Goal: Task Accomplishment & Management: Use online tool/utility

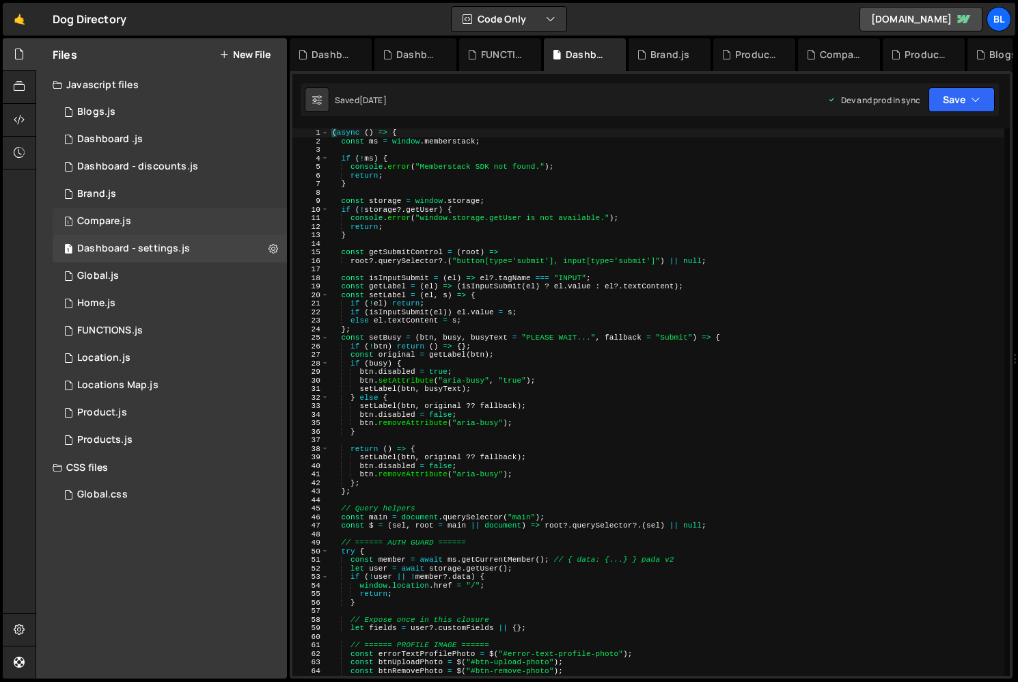
scroll to position [9576, 0]
click at [166, 268] on div "1 Global.js 0" at bounding box center [170, 275] width 234 height 27
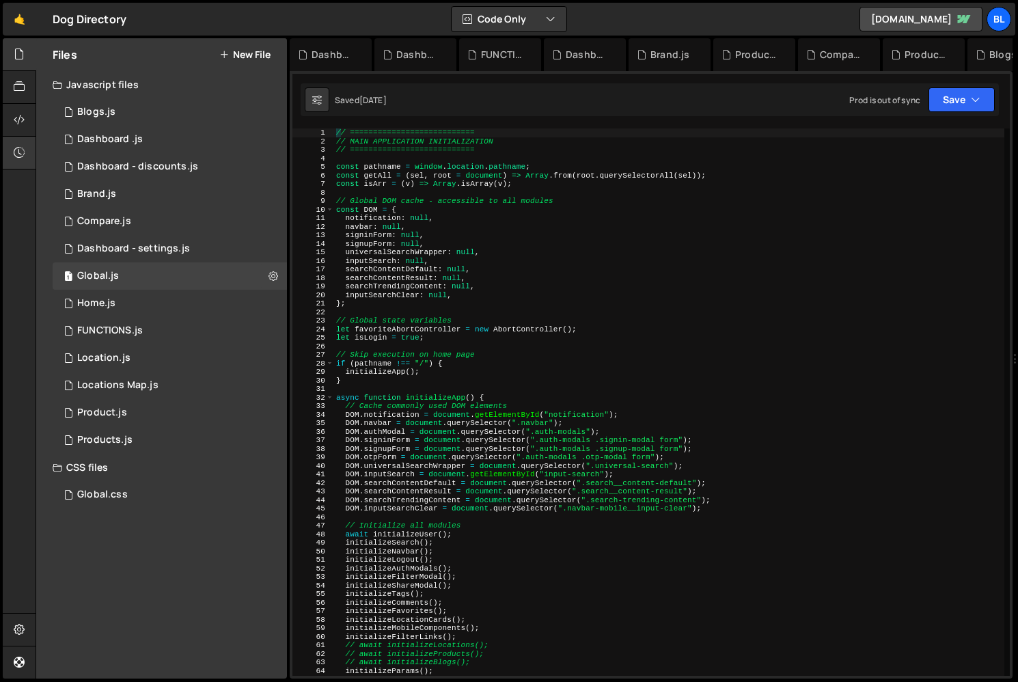
scroll to position [21256, 0]
click at [552, 407] on div "// =========================== // MAIN APPLICATION INITIALIZATION // ==========…" at bounding box center [669, 410] width 671 height 565
type textarea "// Cache commonly used DOM elementsn"
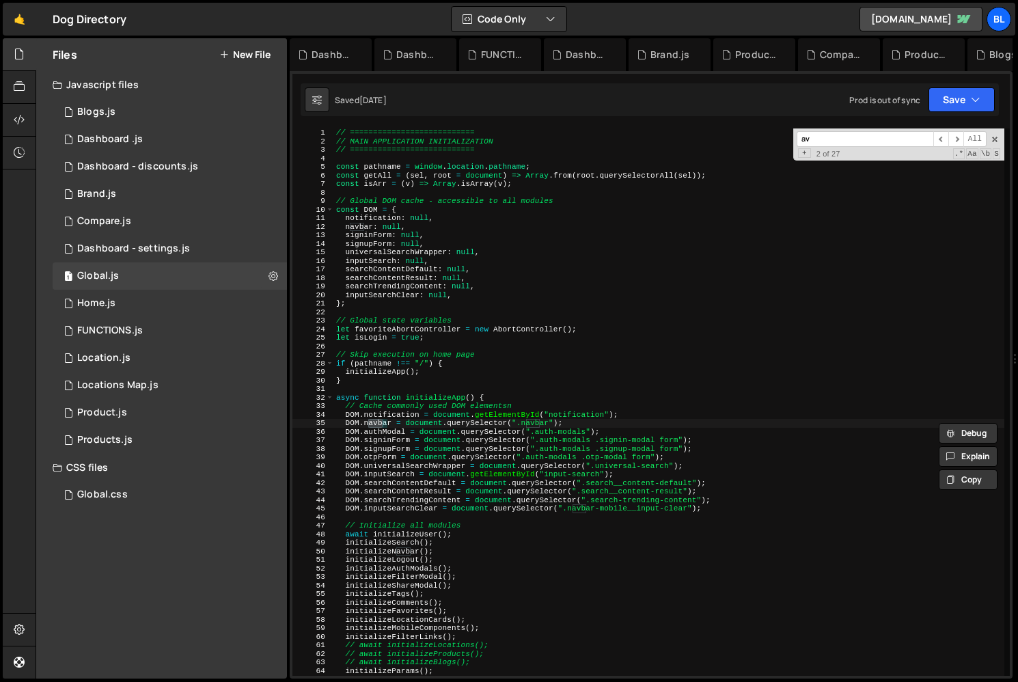
type input "a"
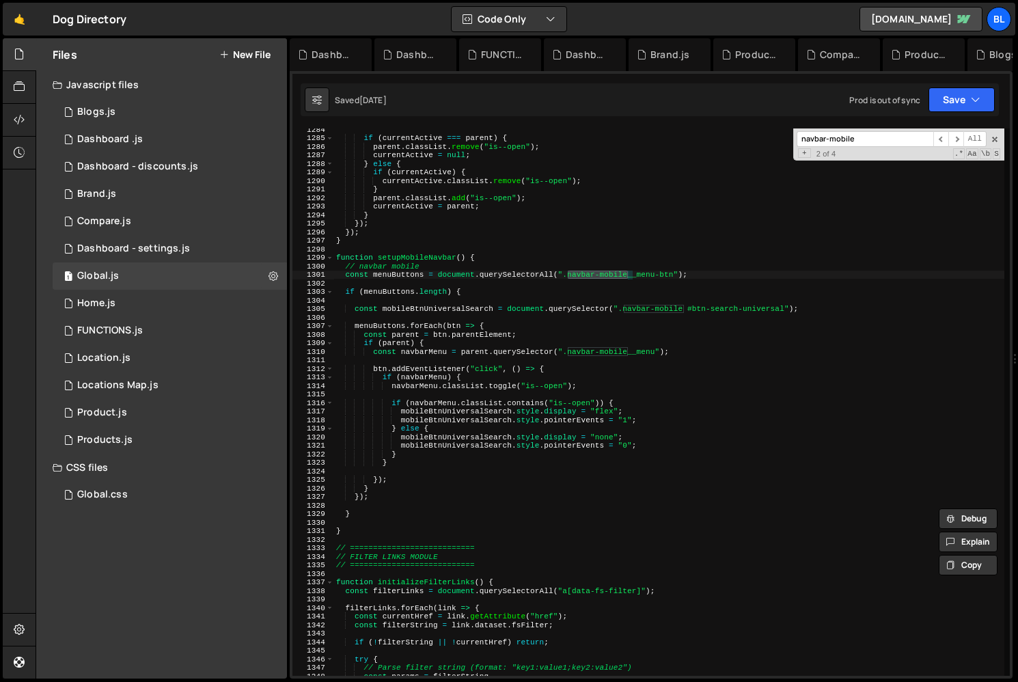
scroll to position [10966, 0]
type input "navbar-mobile"
click at [426, 301] on div "if ( currentActive === parent ) { parent . classList . remove ( "is--open" ) ; …" at bounding box center [669, 405] width 671 height 565
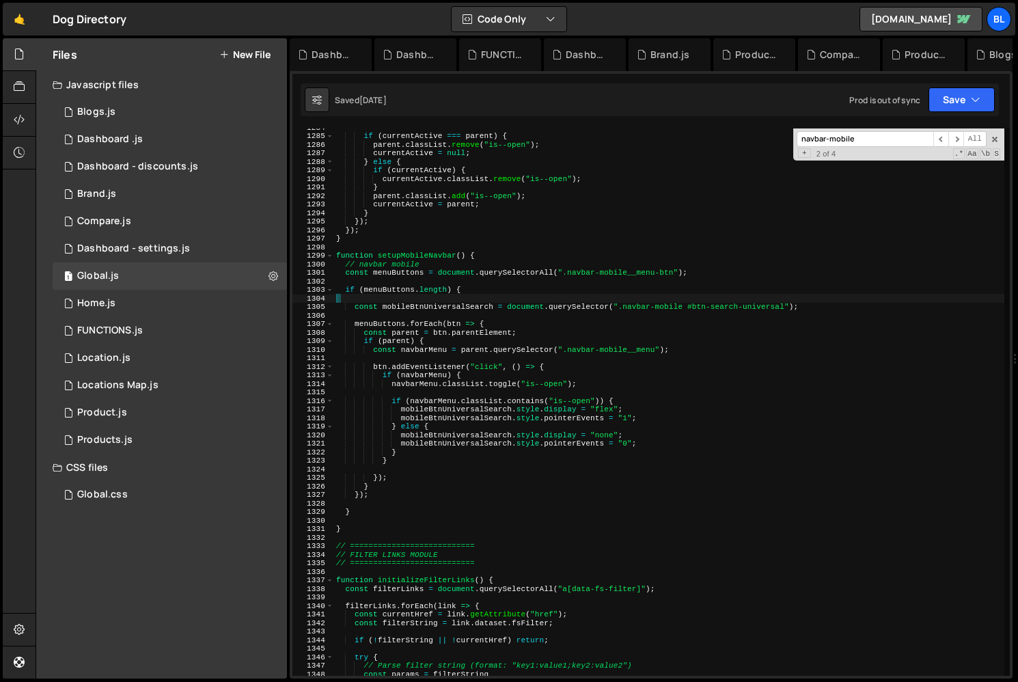
click at [432, 314] on div "if ( currentActive === parent ) { parent . classList . remove ( "is--open" ) ; …" at bounding box center [669, 405] width 671 height 565
click at [444, 347] on div "if ( currentActive === parent ) { parent . classList . remove ( "is--open" ) ; …" at bounding box center [669, 405] width 671 height 565
click at [423, 451] on div "if ( currentActive === parent ) { parent . classList . remove ( "is--open" ) ; …" at bounding box center [669, 405] width 671 height 565
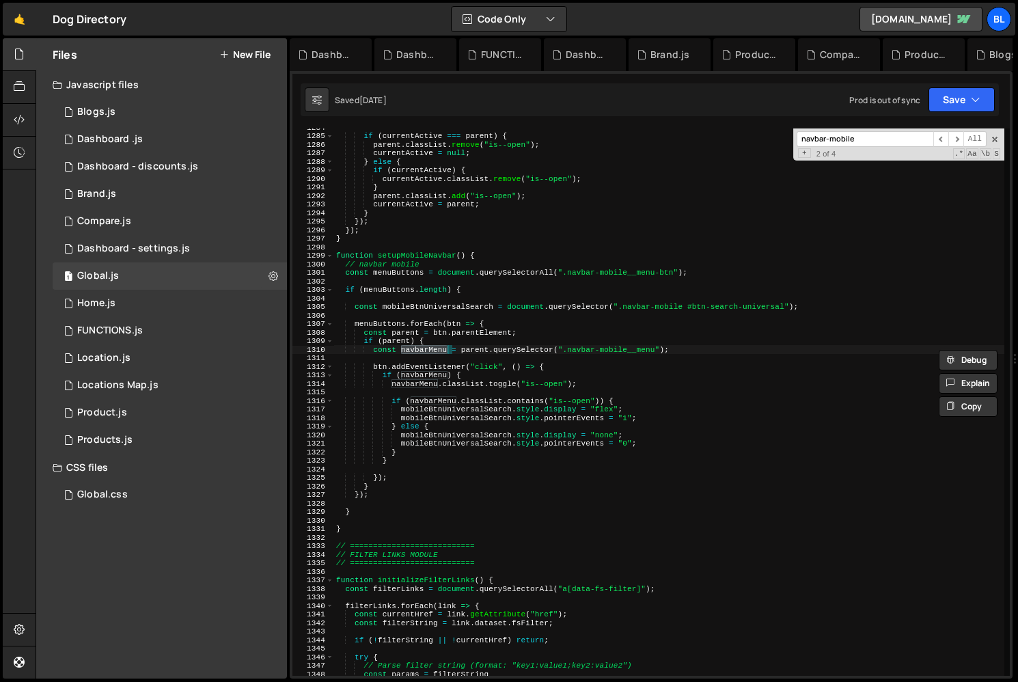
type textarea "}"
click at [512, 388] on div "if ( currentActive === parent ) { parent . classList . remove ( "is--open" ) ; …" at bounding box center [669, 405] width 671 height 565
paste input "__menu-inner"
type input "navbar-mobile__menu-inner"
click at [461, 465] on div "if ( currentActive === parent ) { parent . classList . remove ( "is--open" ) ; …" at bounding box center [669, 405] width 671 height 565
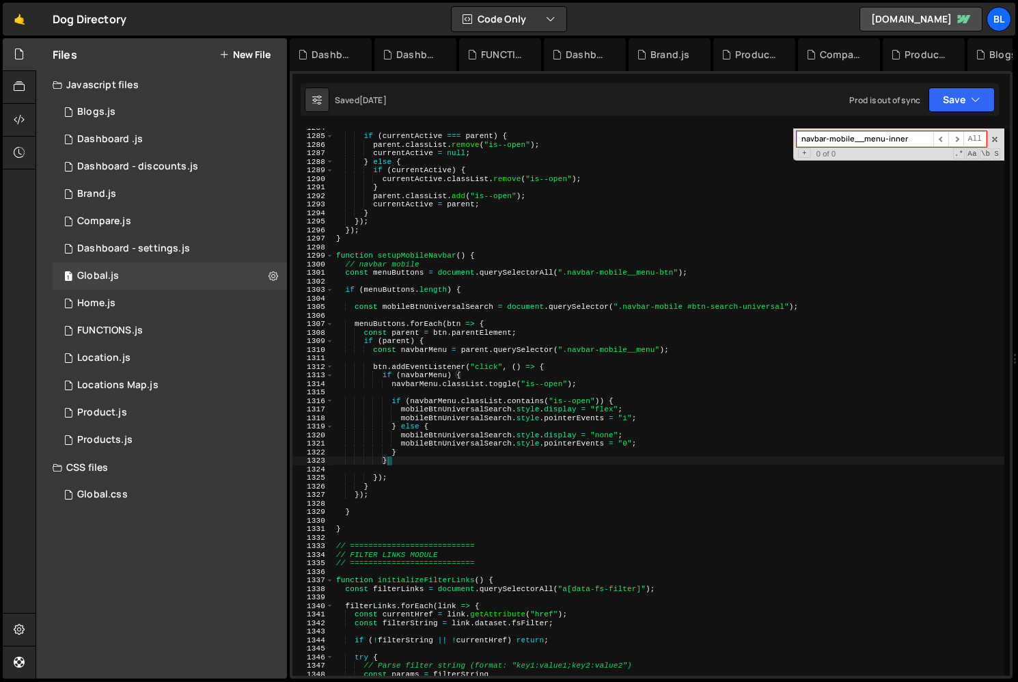
click at [443, 480] on div "if ( currentActive === parent ) { parent . classList . remove ( "is--open" ) ; …" at bounding box center [669, 405] width 671 height 565
type textarea "});"
drag, startPoint x: 471, startPoint y: 355, endPoint x: 543, endPoint y: 342, distance: 72.9
click at [471, 355] on div "if ( currentActive === parent ) { parent . classList . remove ( "is--open" ) ; …" at bounding box center [669, 405] width 671 height 565
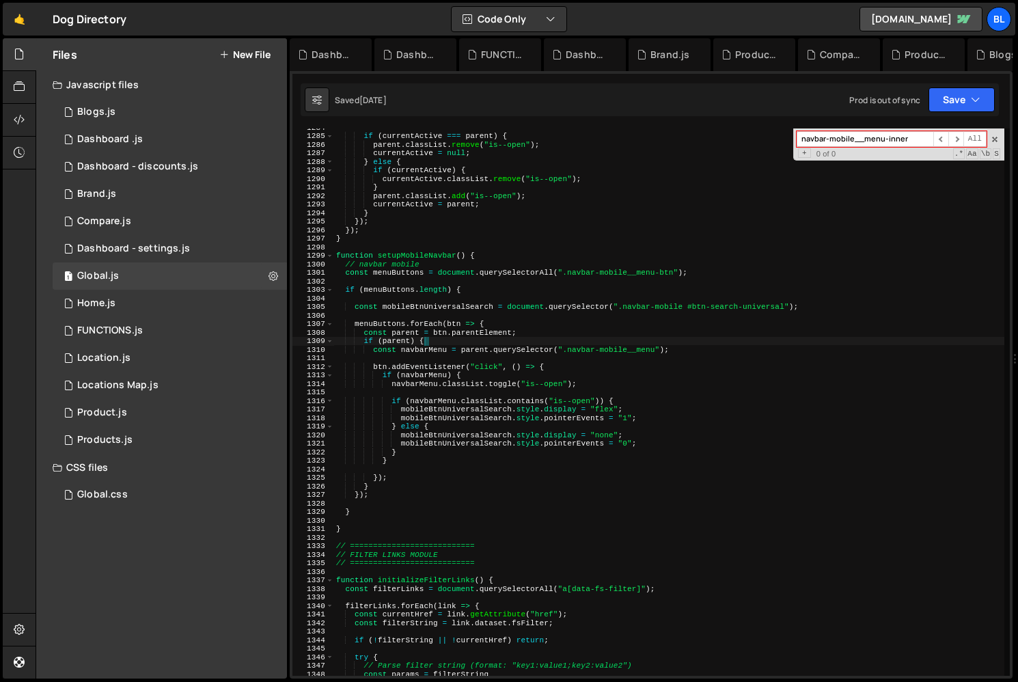
click at [543, 342] on div "if ( currentActive === parent ) { parent . classList . remove ( "is--open" ) ; …" at bounding box center [669, 405] width 671 height 565
click at [539, 338] on div "if ( currentActive === parent ) { parent . classList . remove ( "is--open" ) ; …" at bounding box center [669, 405] width 671 height 565
click at [527, 337] on div "if ( currentActive === parent ) { parent . classList . remove ( "is--open" ) ; …" at bounding box center [669, 405] width 671 height 565
click at [547, 334] on div "if ( currentActive === parent ) { parent . classList . remove ( "is--open" ) ; …" at bounding box center [669, 405] width 671 height 565
click at [591, 349] on div "if ( currentActive === parent ) { parent . classList . remove ( "is--open" ) ; …" at bounding box center [669, 405] width 671 height 565
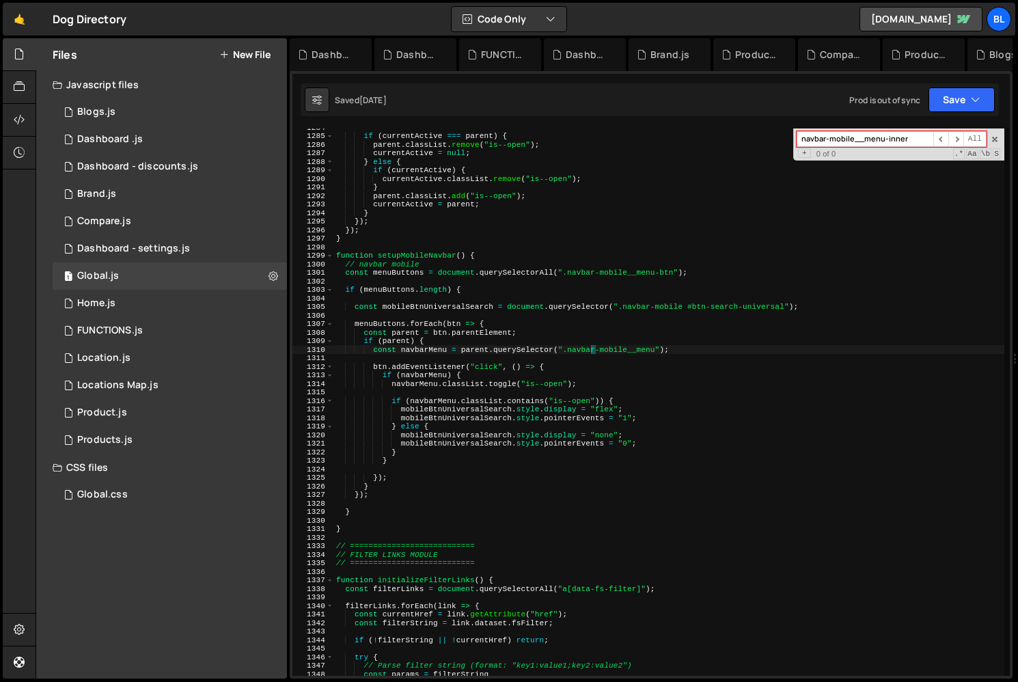
click at [651, 349] on div "if ( currentActive === parent ) { parent . classList . remove ( "is--open" ) ; …" at bounding box center [669, 405] width 671 height 565
click at [631, 388] on div "if ( currentActive === parent ) { parent . classList . remove ( "is--open" ) ; …" at bounding box center [669, 405] width 671 height 565
click at [577, 403] on div "if ( currentActive === parent ) { parent . classList . remove ( "is--open" ) ; …" at bounding box center [669, 405] width 671 height 565
click at [530, 416] on div "if ( currentActive === parent ) { parent . classList . remove ( "is--open" ) ; …" at bounding box center [669, 405] width 671 height 565
click at [441, 403] on div "if ( currentActive === parent ) { parent . classList . remove ( "is--open" ) ; …" at bounding box center [669, 405] width 671 height 565
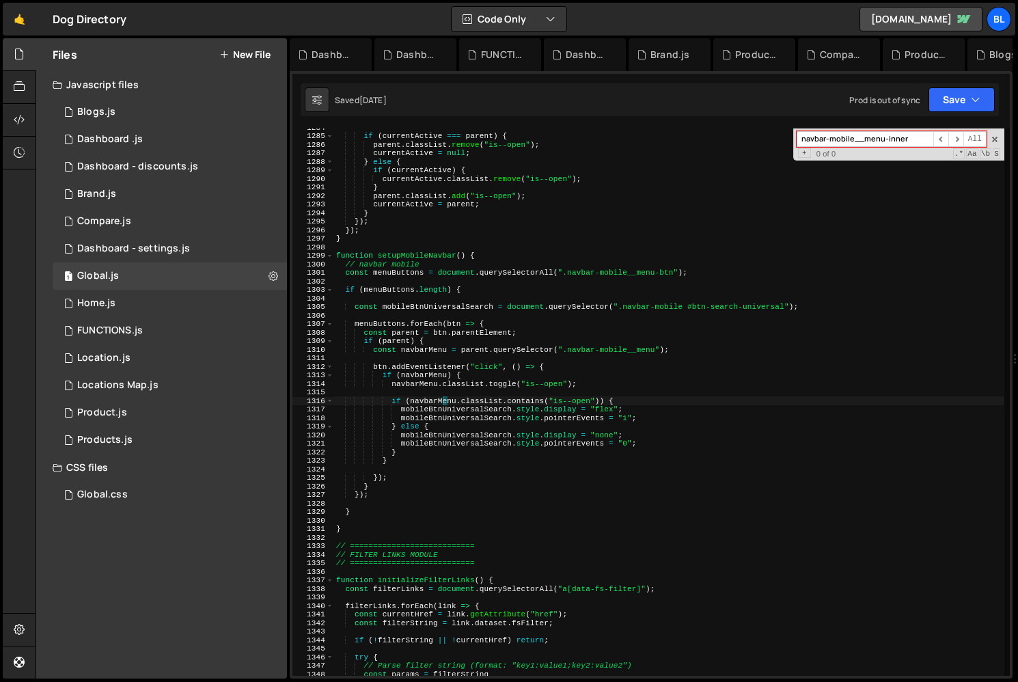
click at [441, 403] on div "if ( currentActive === parent ) { parent . classList . remove ( "is--open" ) ; …" at bounding box center [669, 405] width 671 height 565
click at [489, 400] on div "if ( currentActive === parent ) { parent . classList . remove ( "is--open" ) ; …" at bounding box center [669, 405] width 671 height 565
click at [601, 416] on div "if ( currentActive === parent ) { parent . classList . remove ( "is--open" ) ; …" at bounding box center [669, 405] width 671 height 565
click at [605, 429] on div "if ( currentActive === parent ) { parent . classList . remove ( "is--open" ) ; …" at bounding box center [669, 405] width 671 height 565
click at [501, 430] on div "if ( currentActive === parent ) { parent . classList . remove ( "is--open" ) ; …" at bounding box center [669, 405] width 671 height 565
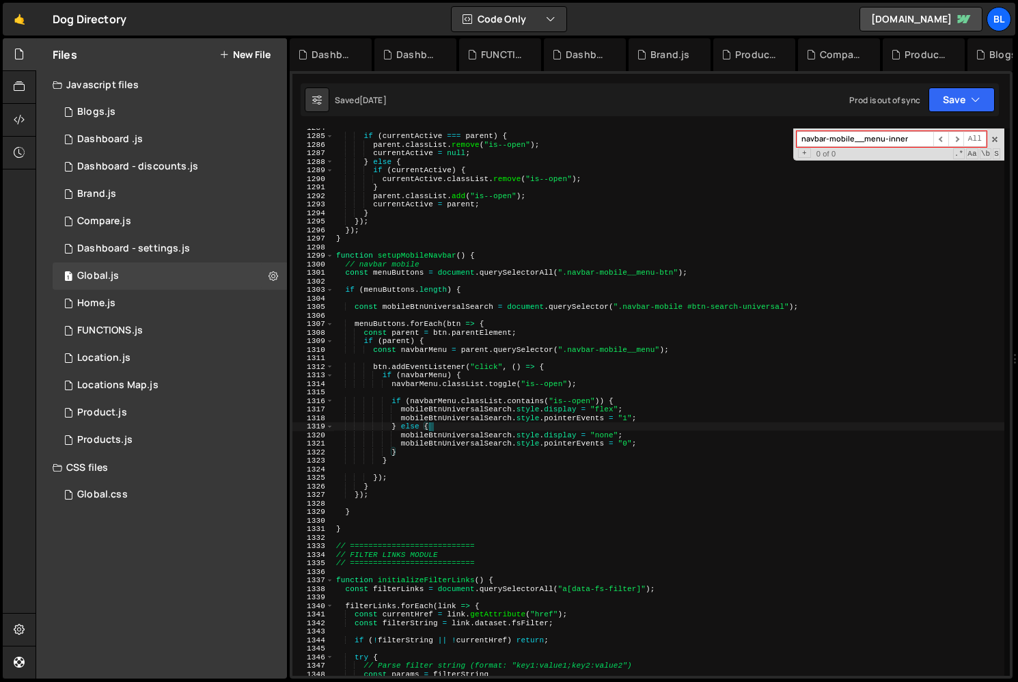
click at [447, 423] on div "if ( currentActive === parent ) { parent . classList . remove ( "is--open" ) ; …" at bounding box center [669, 405] width 671 height 565
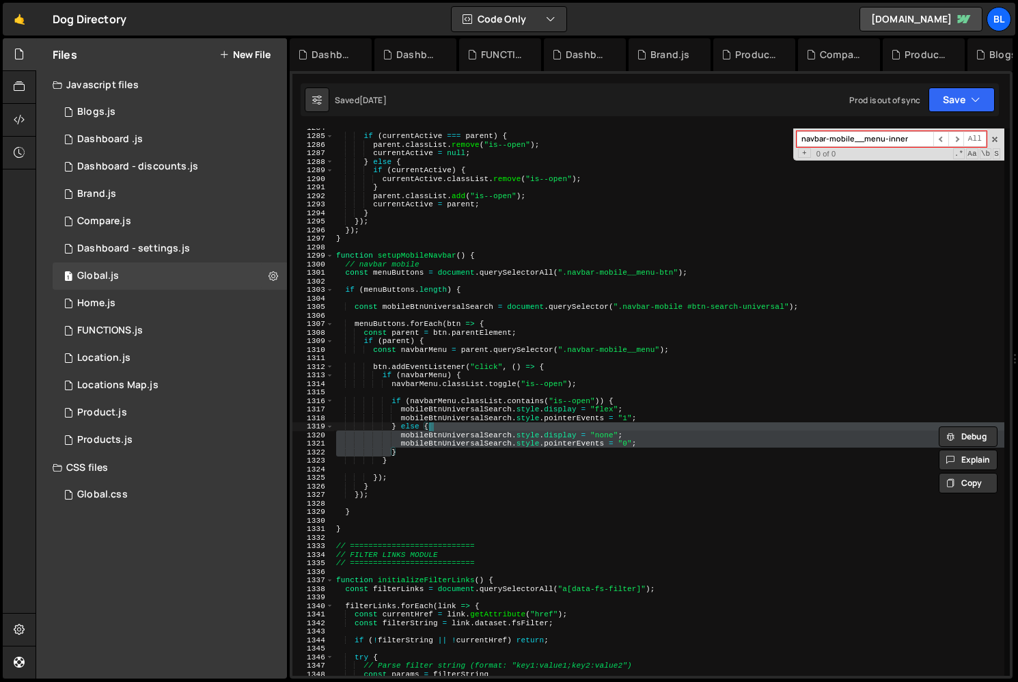
click at [531, 422] on div "if ( currentActive === parent ) { parent . classList . remove ( "is--open" ) ; …" at bounding box center [669, 405] width 671 height 565
type textarea "mobileBtnUniversalSearch.style.pointerEvents = "1";"
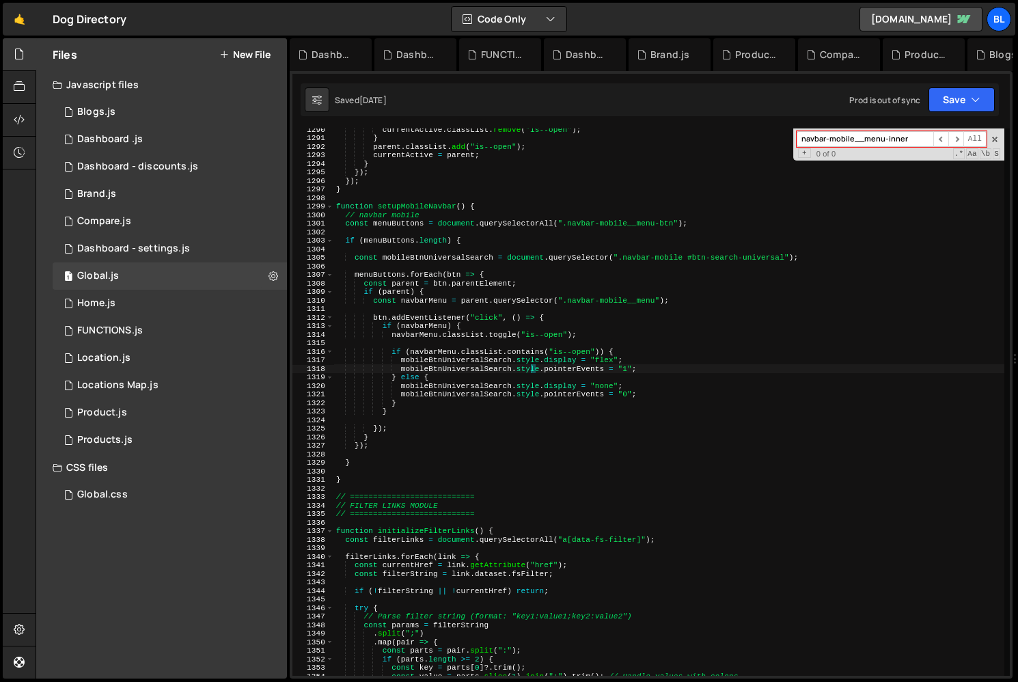
scroll to position [10921, 0]
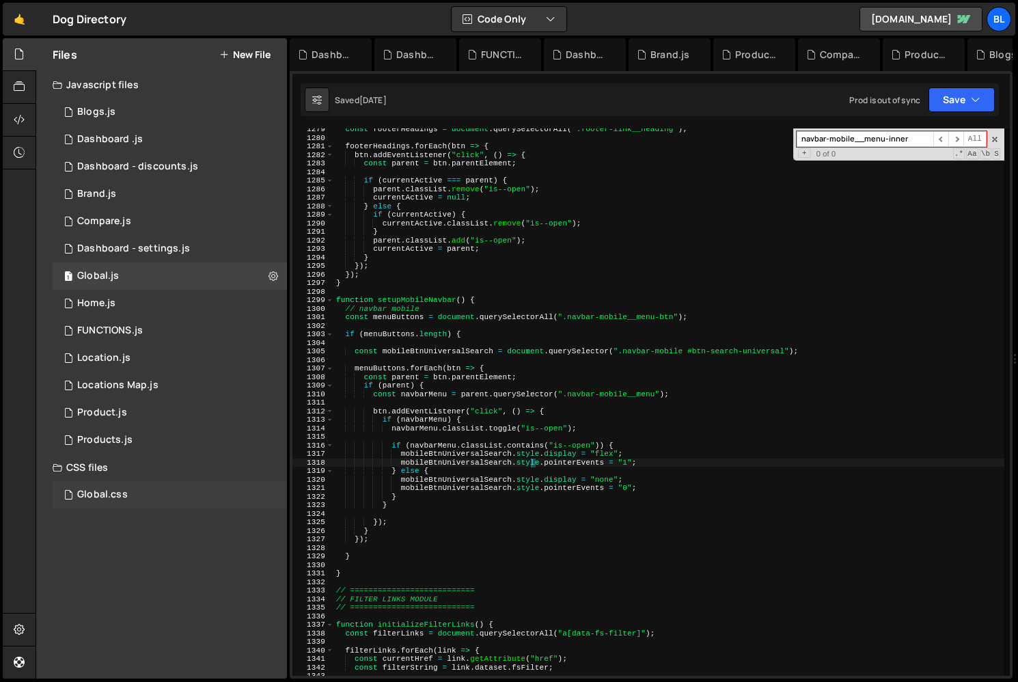
click at [131, 496] on div "Global.css 0" at bounding box center [170, 494] width 234 height 27
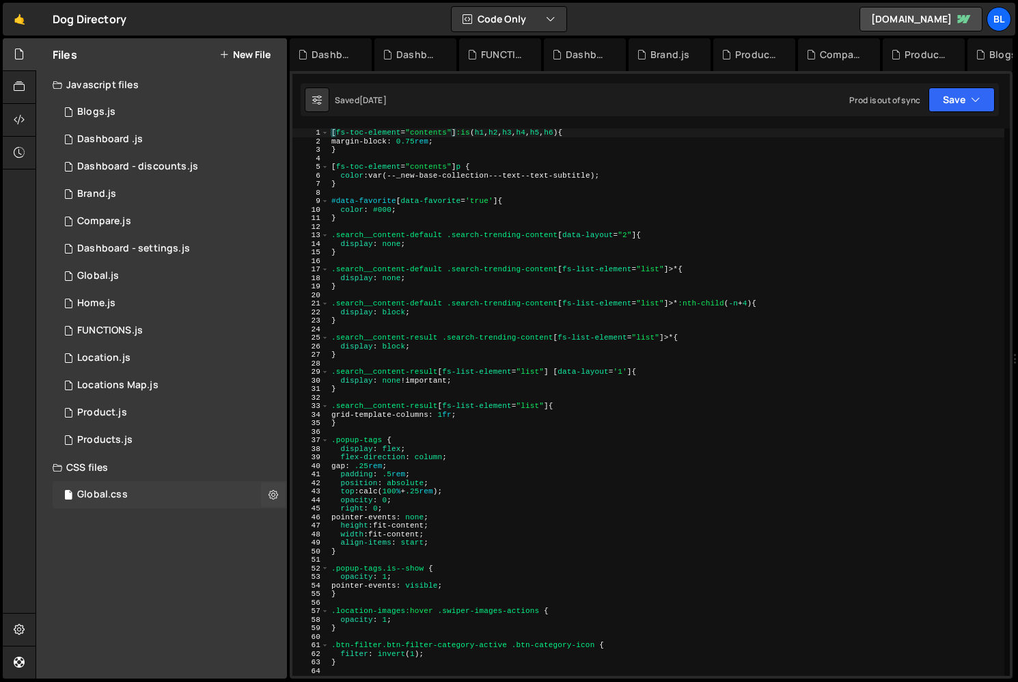
scroll to position [0, 0]
type textarea "right: 0;"
click at [603, 507] on div "[ fs-toc-element = " contents " ] :is ( h1 , h2 , h3 , h4 , h5 , h6 ) { margin-…" at bounding box center [667, 410] width 676 height 565
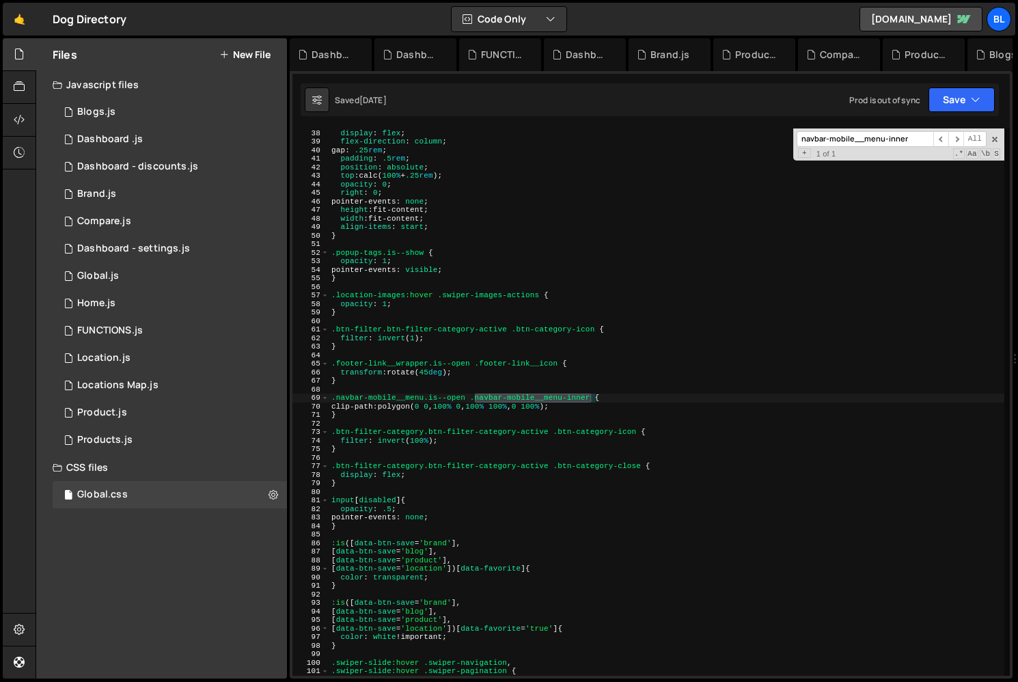
scroll to position [316, 0]
type input "navbar-mobile__menu-inner"
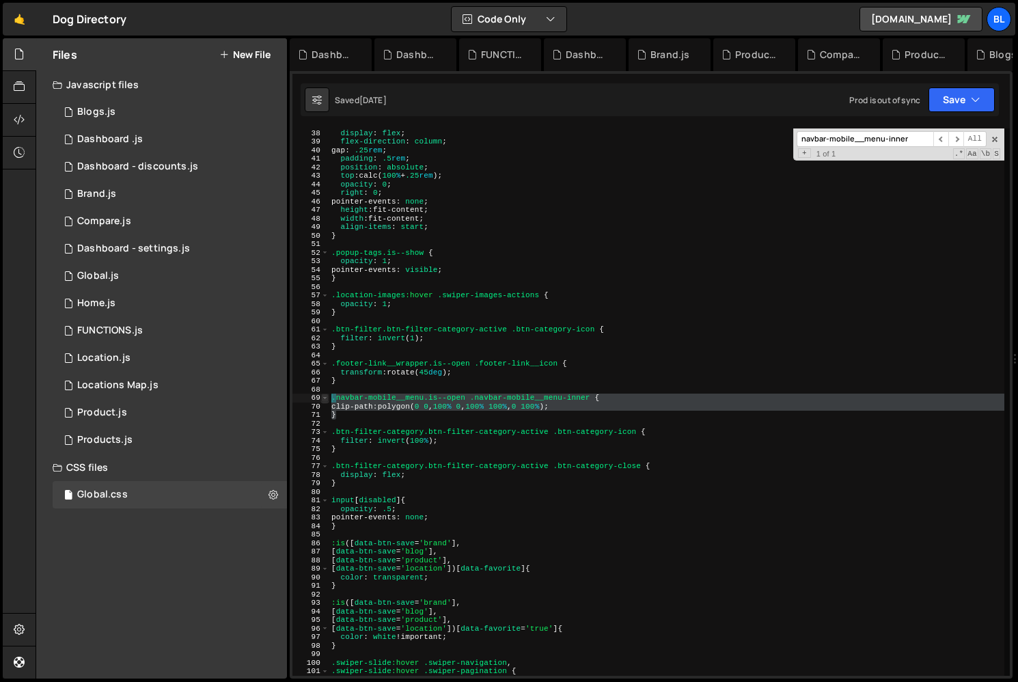
drag, startPoint x: 346, startPoint y: 416, endPoint x: 326, endPoint y: 399, distance: 25.7
click at [327, 399] on div "} 37 38 39 40 41 42 43 44 45 46 47 48 49 50 51 52 53 54 55 56 57 58 59 60 61 62…" at bounding box center [652, 401] width 718 height 547
type textarea ".navbar-mobile__menu.is--open .navbar-mobile__menu-inner { clip-path: polygon(0…"
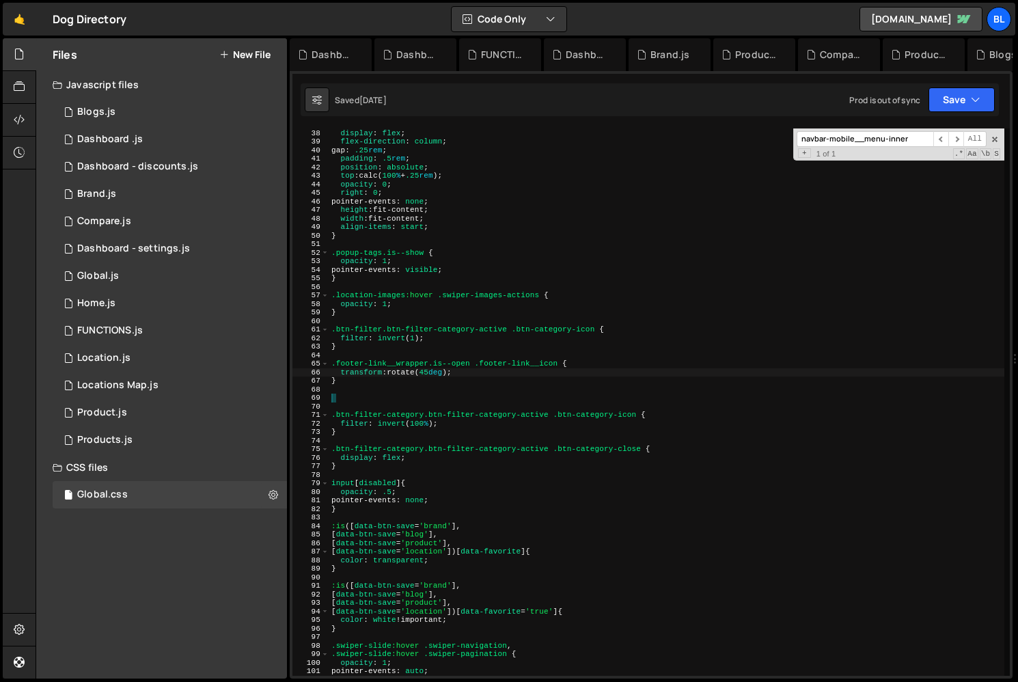
click at [440, 375] on div ".popup-tags { display : flex ; flex-direction : column ; gap : .25 rem ; paddin…" at bounding box center [667, 402] width 676 height 565
type textarea "transform: rotate(45deg);"
